Goal: Transaction & Acquisition: Purchase product/service

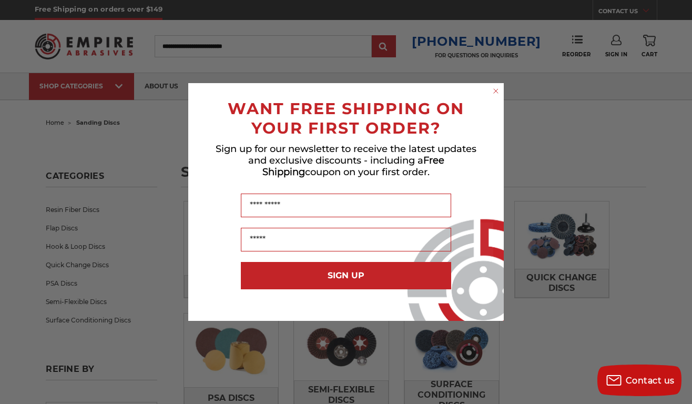
click at [497, 90] on circle "Close dialog" at bounding box center [496, 91] width 10 height 10
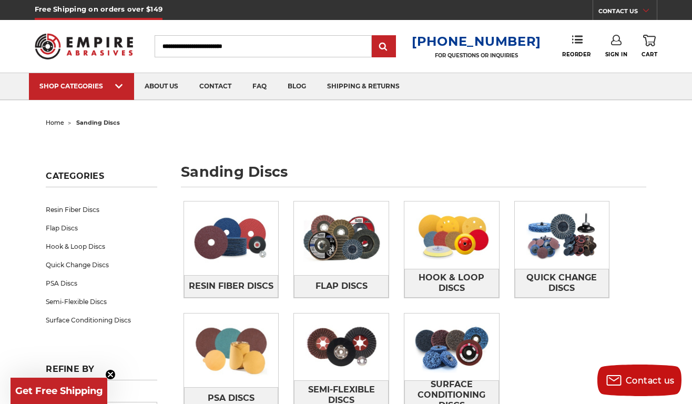
click at [213, 44] on input "Search" at bounding box center [263, 46] width 217 height 22
type input "***"
click at [392, 47] on input "submit" at bounding box center [383, 46] width 21 height 21
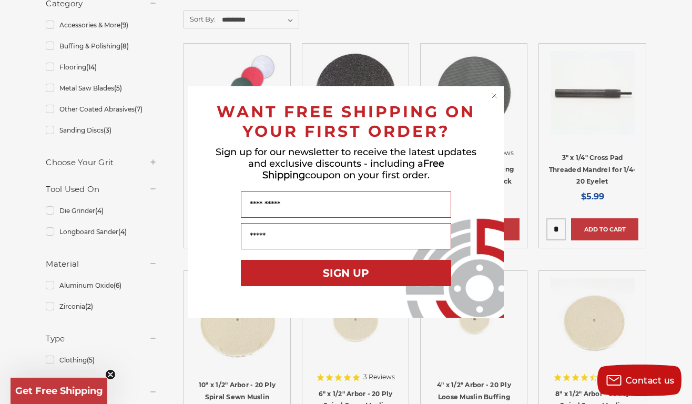
scroll to position [283, 0]
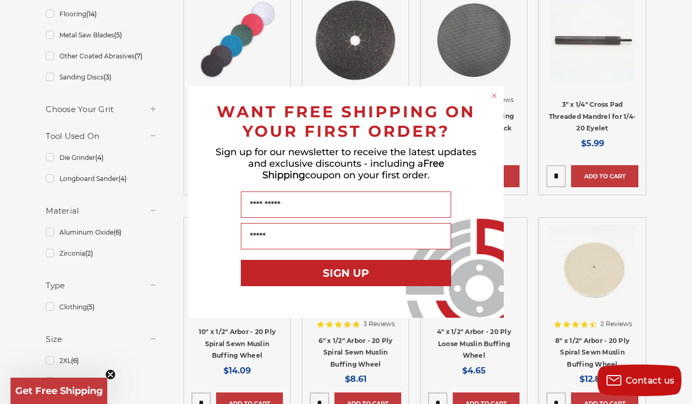
click at [498, 99] on circle "Close dialog" at bounding box center [494, 96] width 10 height 10
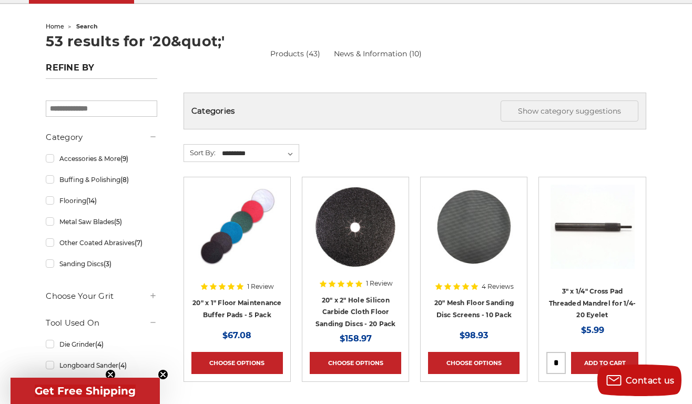
scroll to position [100, 0]
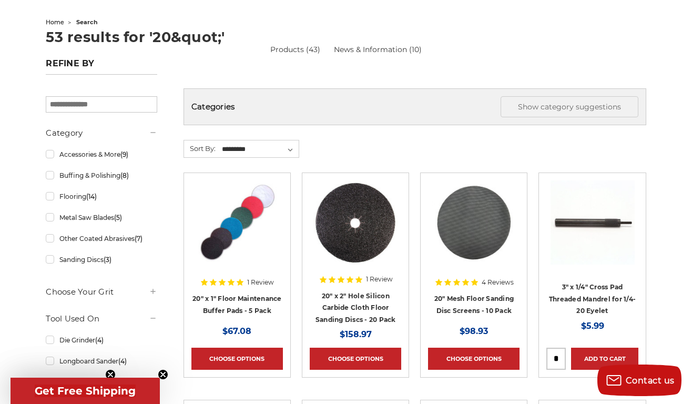
click at [385, 192] on img at bounding box center [355, 222] width 84 height 84
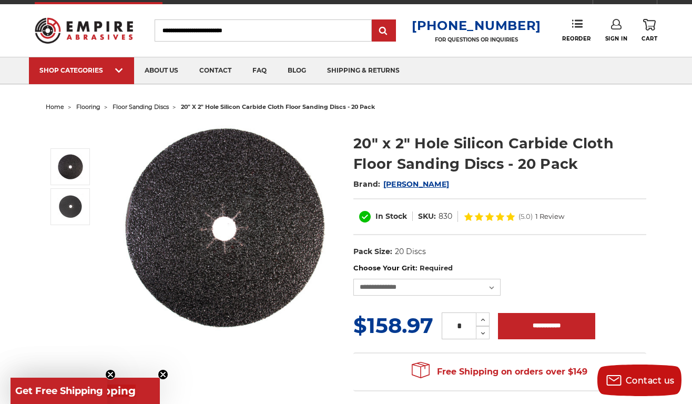
scroll to position [9, 0]
